Goal: Information Seeking & Learning: Learn about a topic

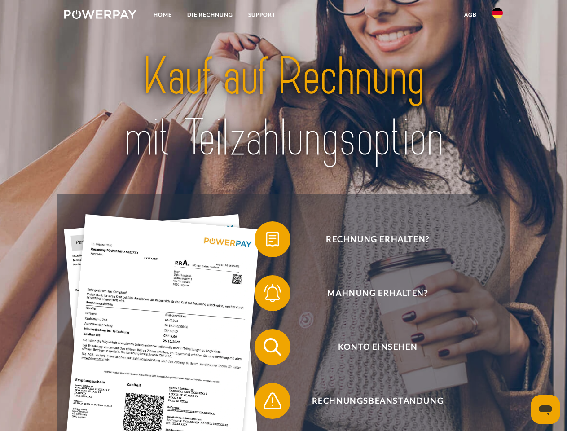
click at [100, 16] on img at bounding box center [100, 14] width 72 height 9
click at [498, 16] on img at bounding box center [497, 13] width 11 height 11
click at [470, 15] on link "agb" at bounding box center [471, 15] width 28 height 16
click at [266, 241] on span at bounding box center [259, 239] width 45 height 45
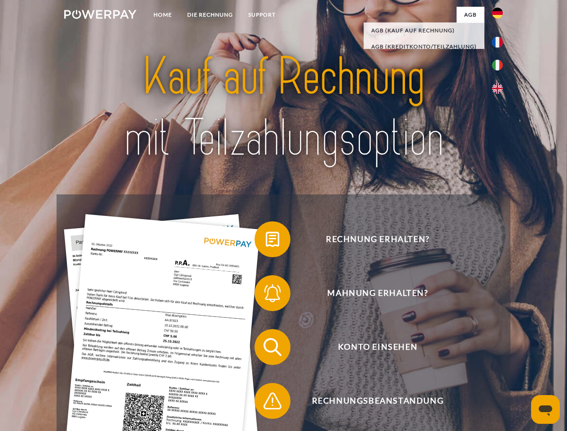
click at [266, 295] on span at bounding box center [259, 293] width 45 height 45
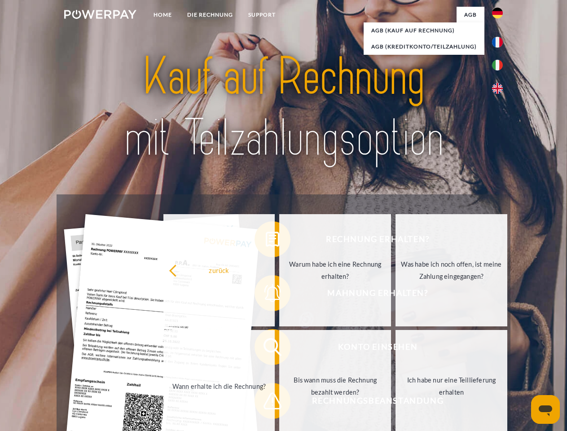
click at [279, 349] on link "Bis wann muss die Rechnung bezahlt werden?" at bounding box center [335, 386] width 112 height 112
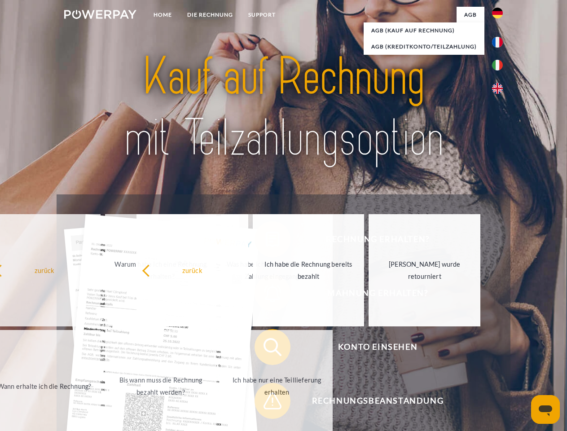
click at [266, 403] on span at bounding box center [259, 401] width 45 height 45
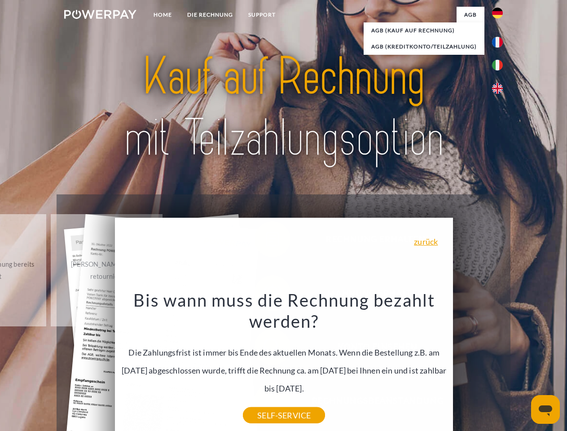
click at [546, 410] on icon "Messaging-Fenster öffnen" at bounding box center [545, 411] width 13 height 11
